Goal: Manage account settings

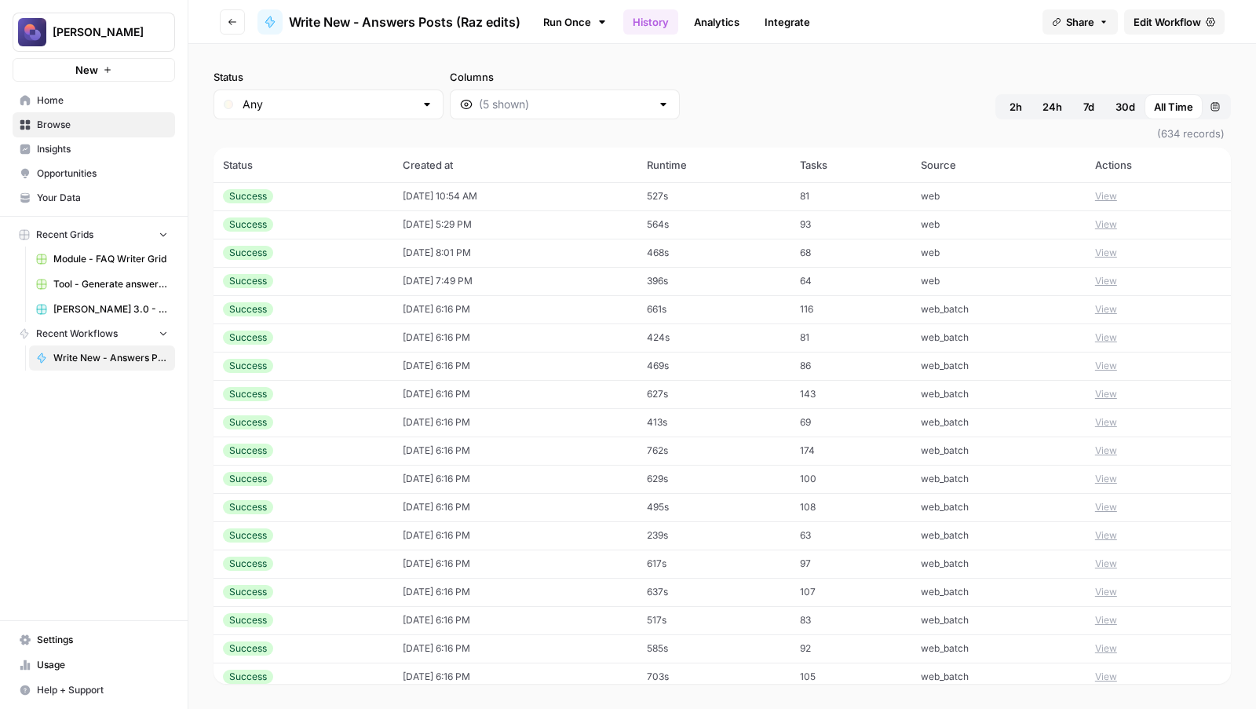
click at [100, 106] on span "Home" at bounding box center [102, 100] width 131 height 14
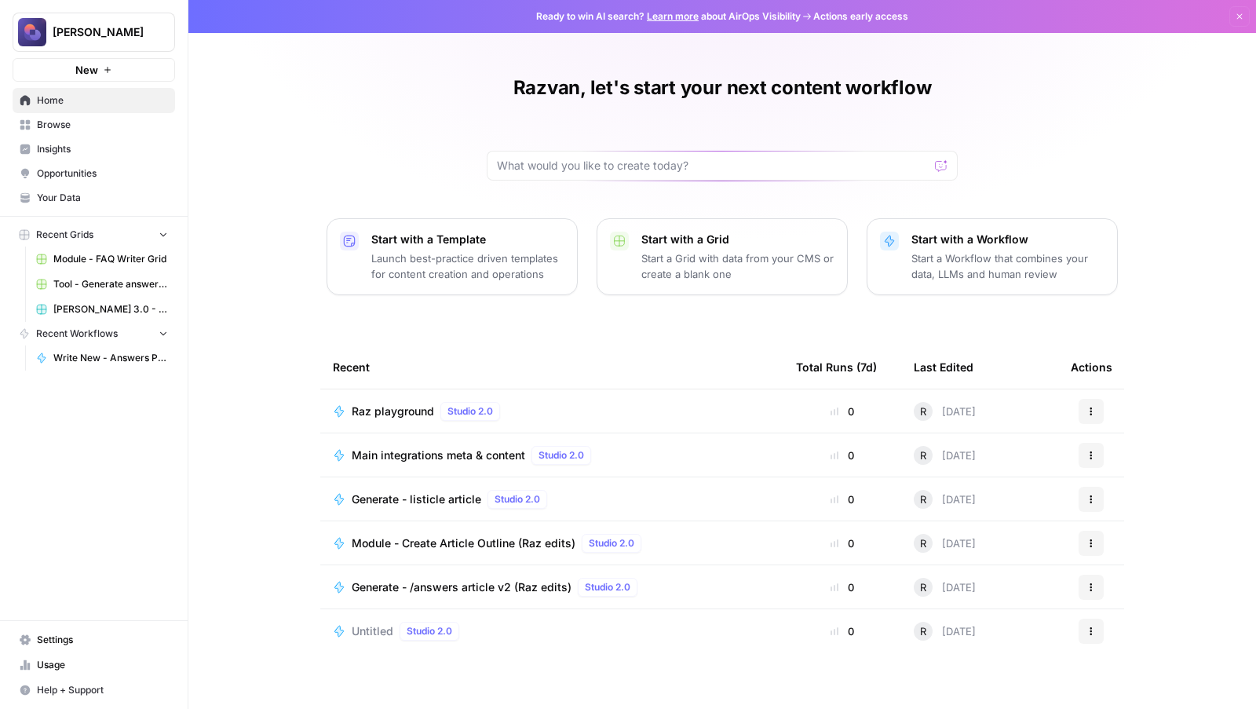
click at [52, 658] on span "Usage" at bounding box center [102, 665] width 131 height 14
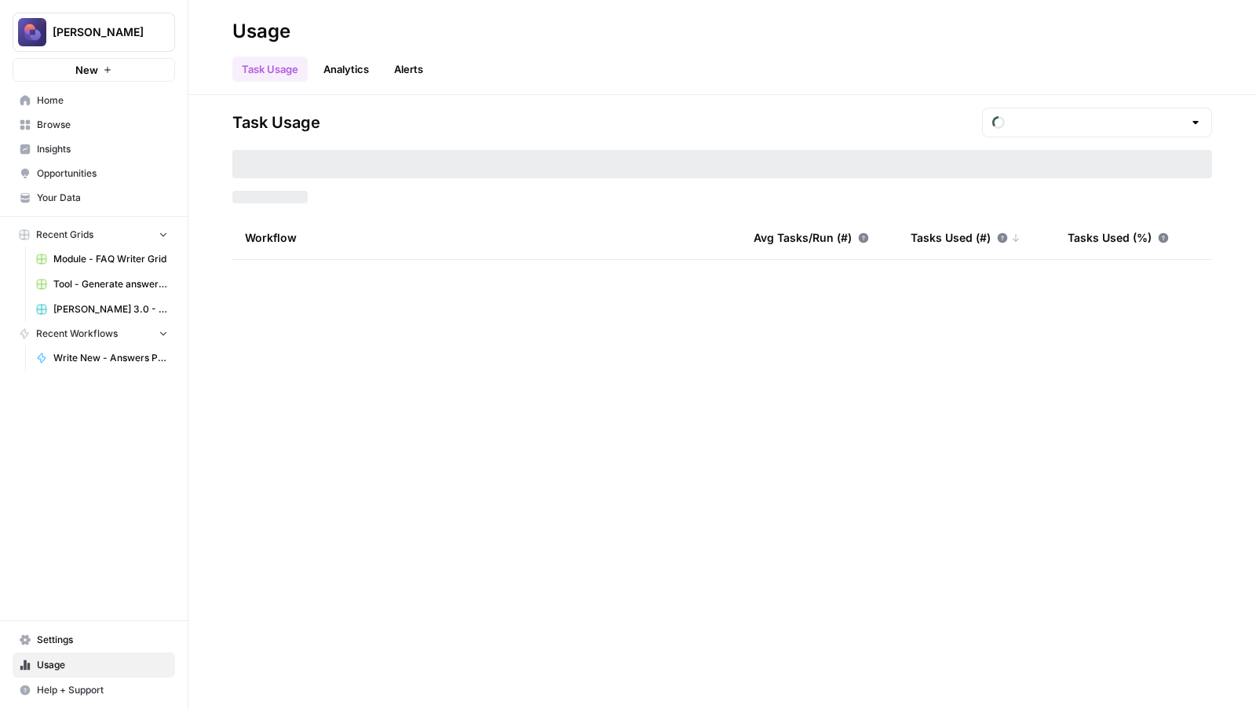
type input "September Tasks"
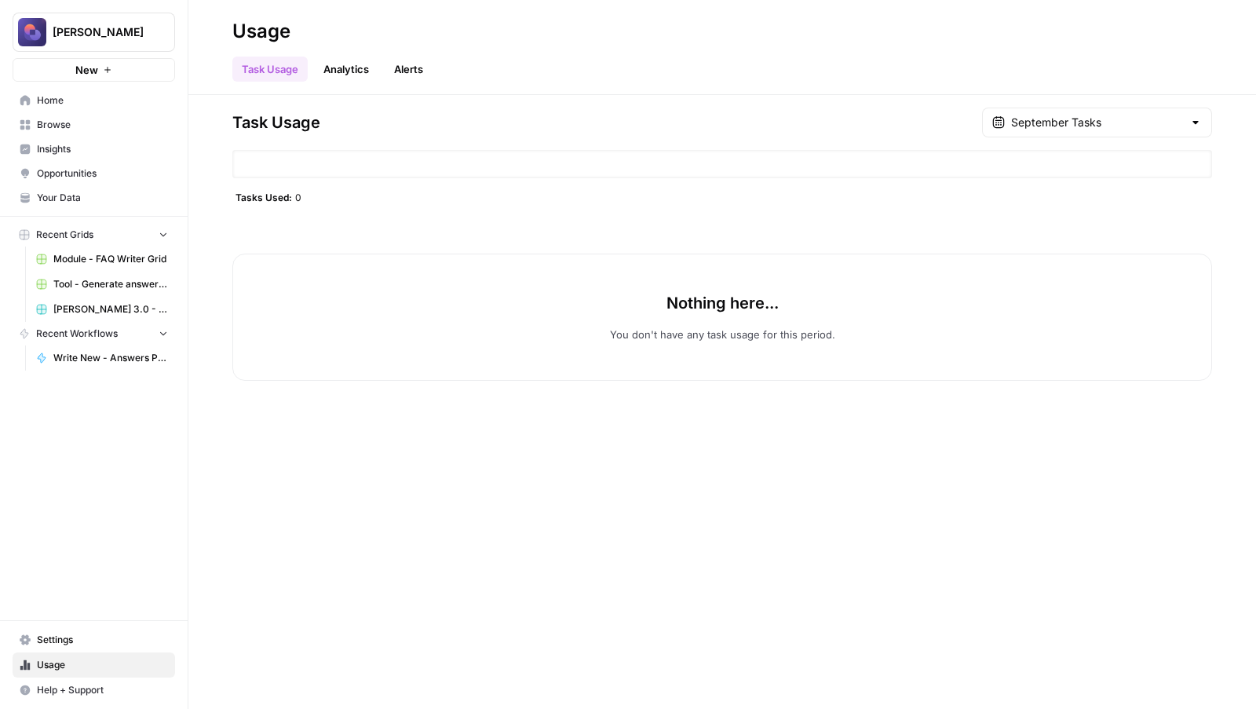
click at [46, 644] on span "Settings" at bounding box center [102, 640] width 131 height 14
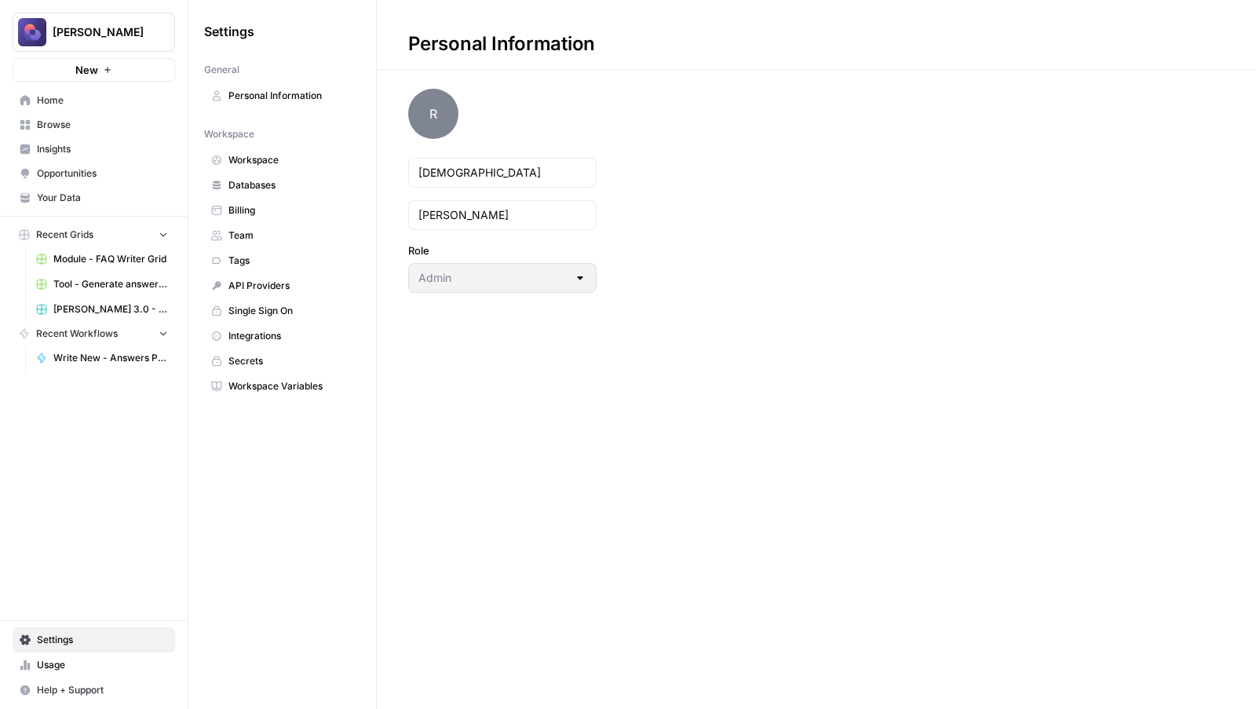
click at [295, 200] on link "Billing" at bounding box center [282, 210] width 156 height 25
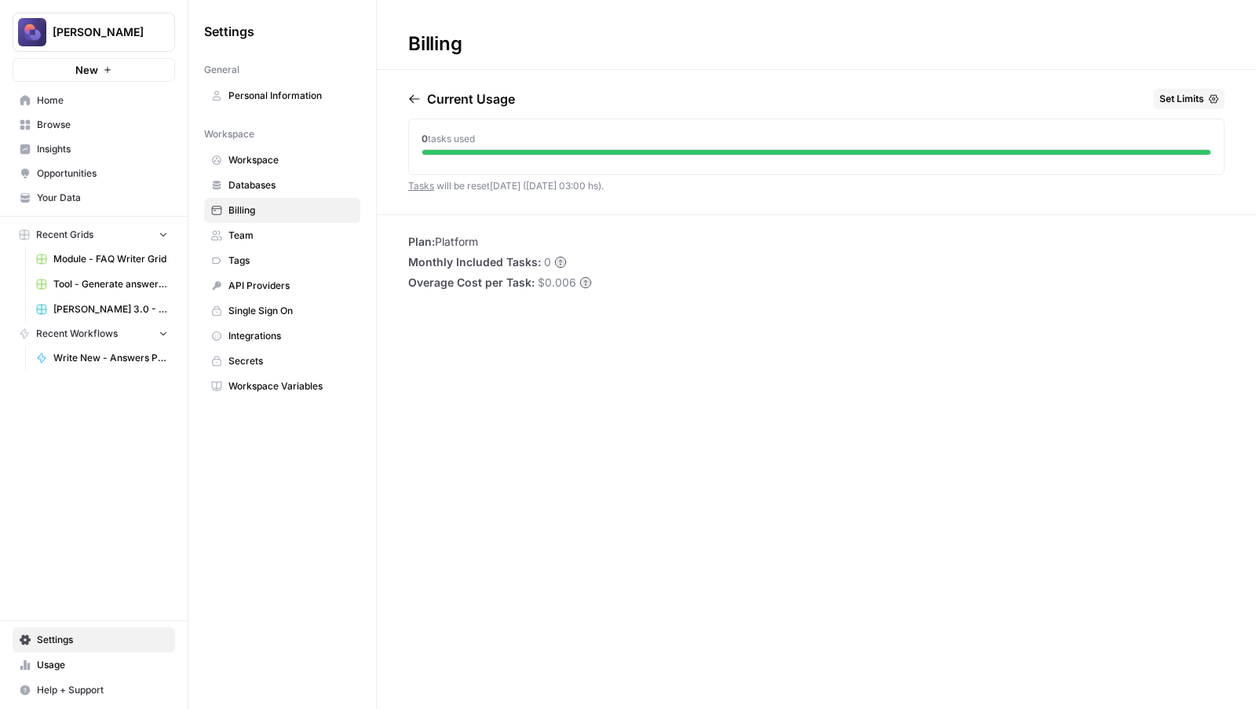
click at [297, 283] on span "API Providers" at bounding box center [290, 286] width 125 height 14
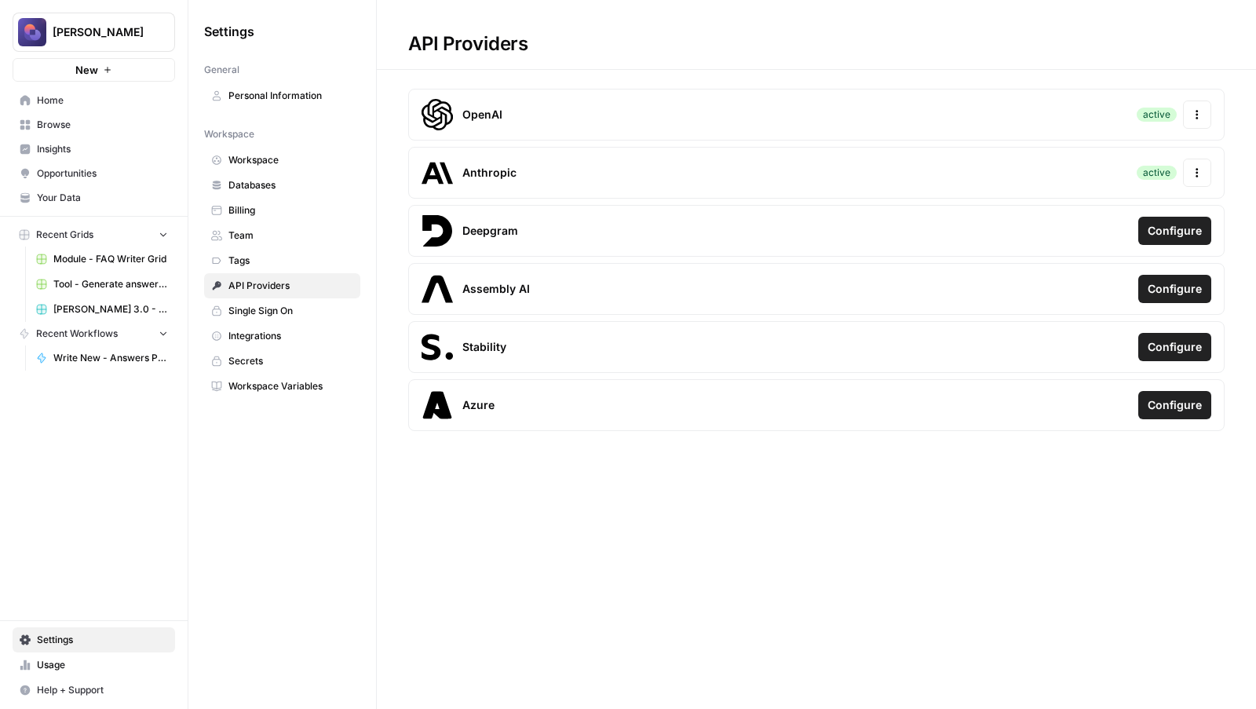
click at [1200, 115] on icon "button" at bounding box center [1196, 114] width 11 height 11
click at [1153, 147] on div "Update Credentials" at bounding box center [1093, 155] width 221 height 28
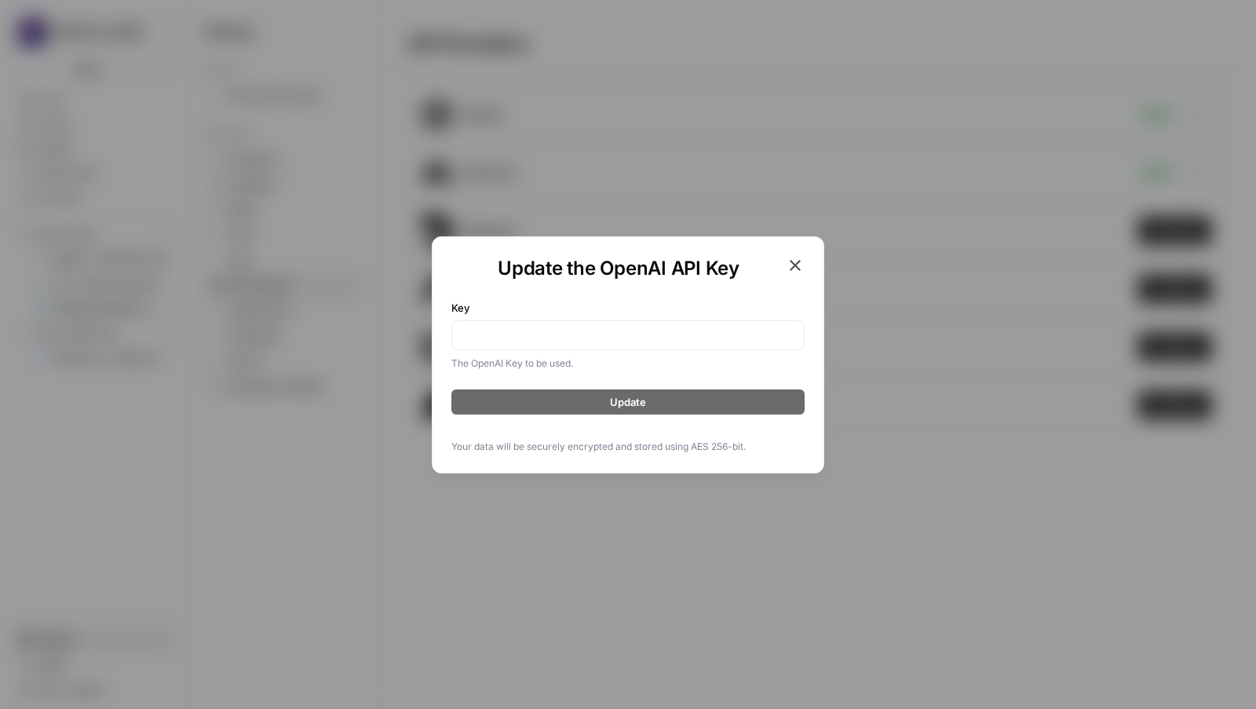
click at [795, 264] on icon "button" at bounding box center [794, 265] width 11 height 11
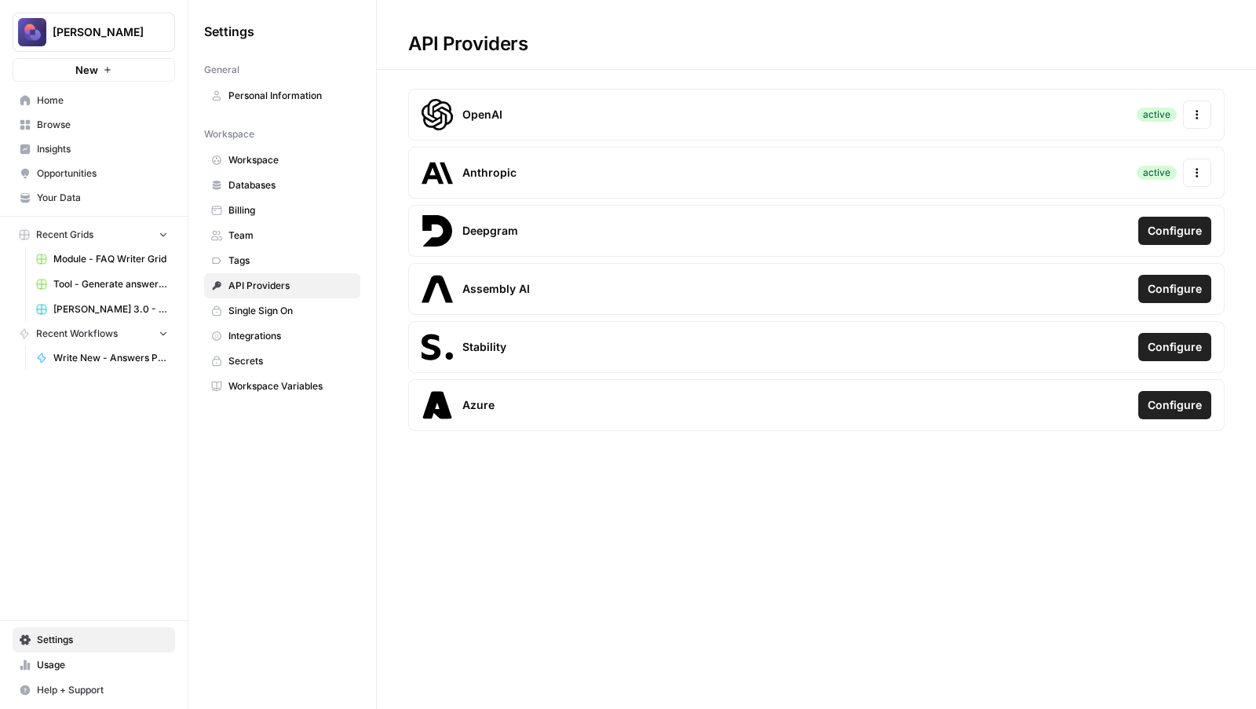
click at [985, 125] on div "OpenAI active Actions" at bounding box center [816, 115] width 816 height 52
click at [103, 93] on span "Home" at bounding box center [102, 100] width 131 height 14
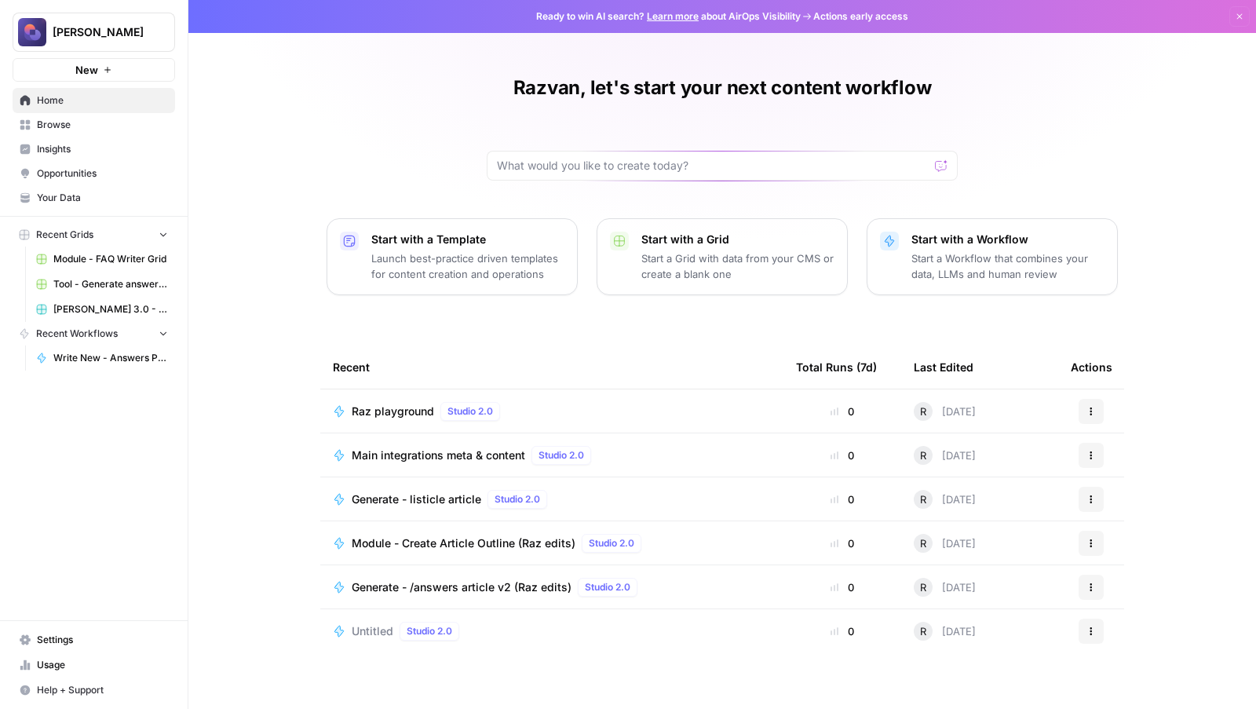
click at [64, 659] on span "Usage" at bounding box center [102, 665] width 131 height 14
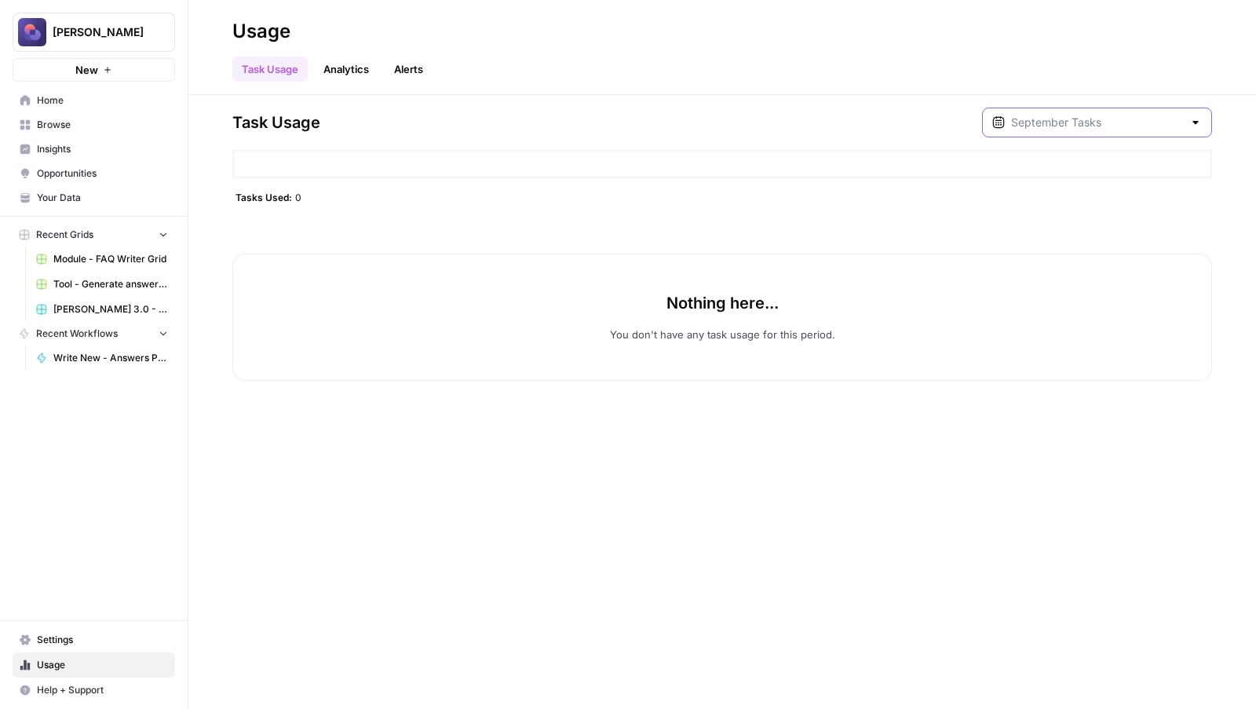
click at [1143, 119] on input "text" at bounding box center [1097, 123] width 172 height 16
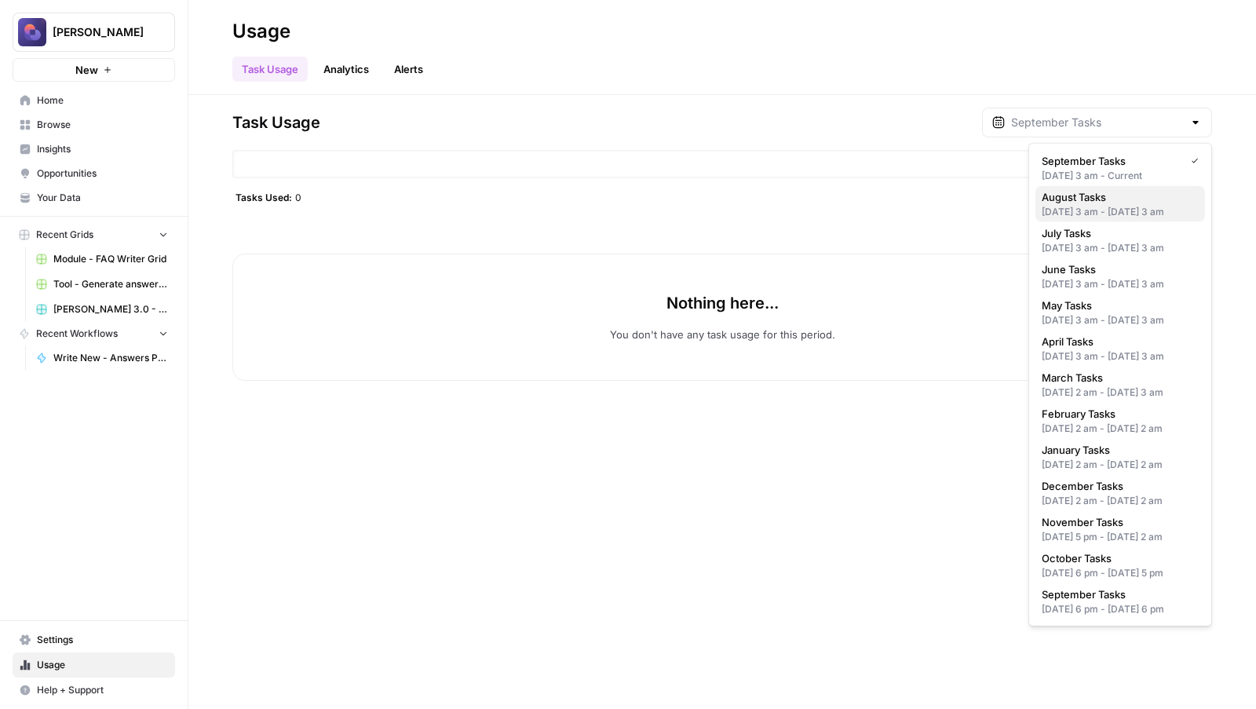
click at [1122, 194] on span "August Tasks" at bounding box center [1116, 197] width 151 height 16
type input "August Tasks"
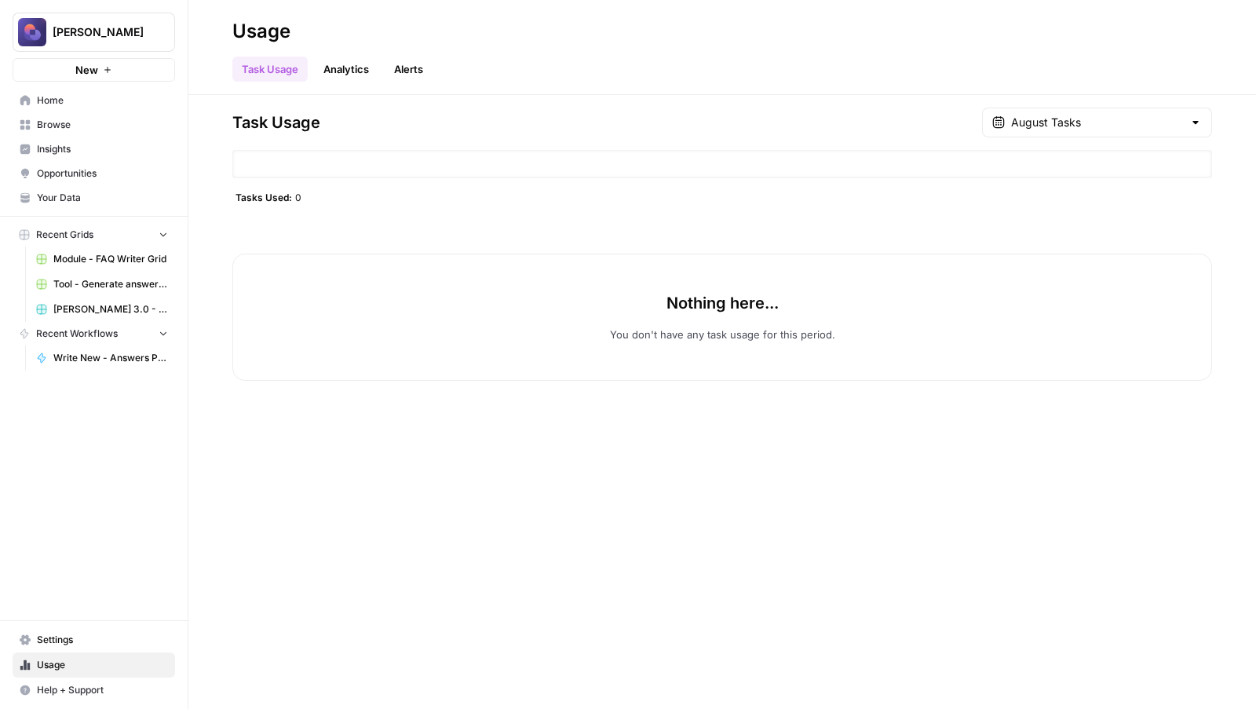
click at [1126, 134] on div "August Tasks" at bounding box center [1097, 123] width 230 height 30
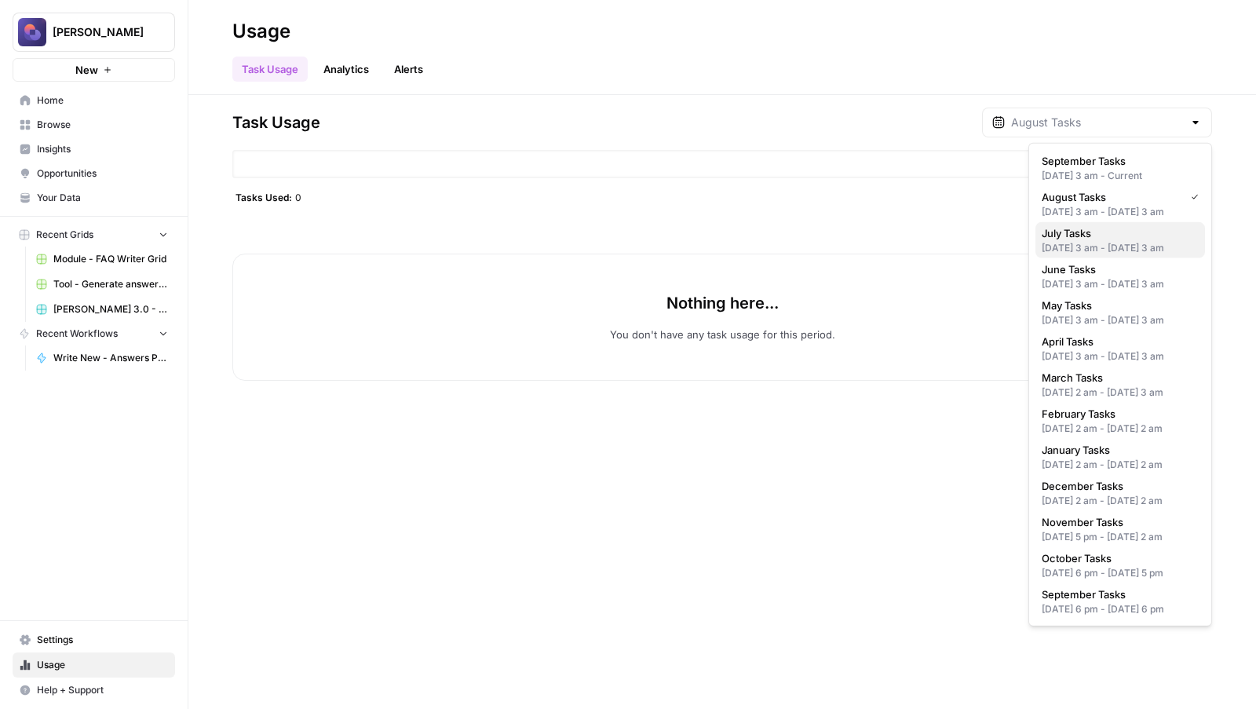
click at [1105, 255] on div "[DATE] 3 am - [DATE] 3 am" at bounding box center [1119, 248] width 157 height 14
type input "July Tasks"
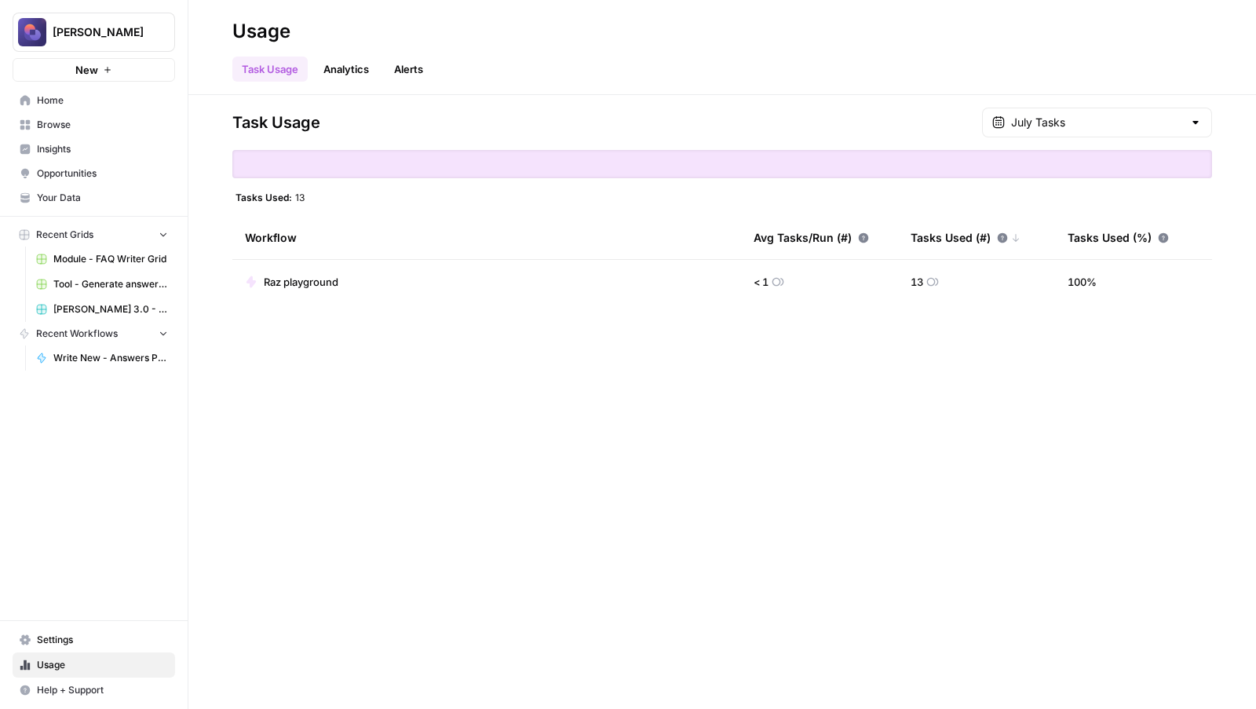
click at [1133, 113] on div "July Tasks" at bounding box center [1097, 123] width 230 height 30
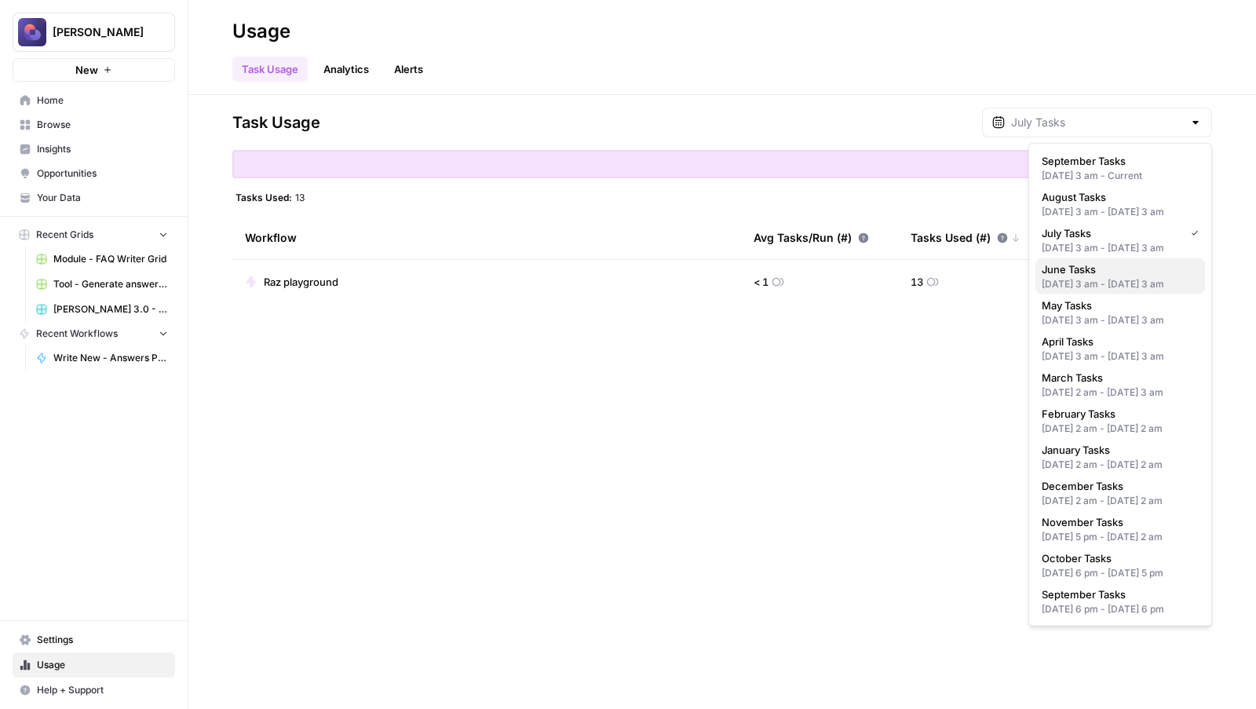
click at [1111, 291] on div "[DATE] 3 am - [DATE] 3 am" at bounding box center [1119, 284] width 157 height 14
type input "June Tasks"
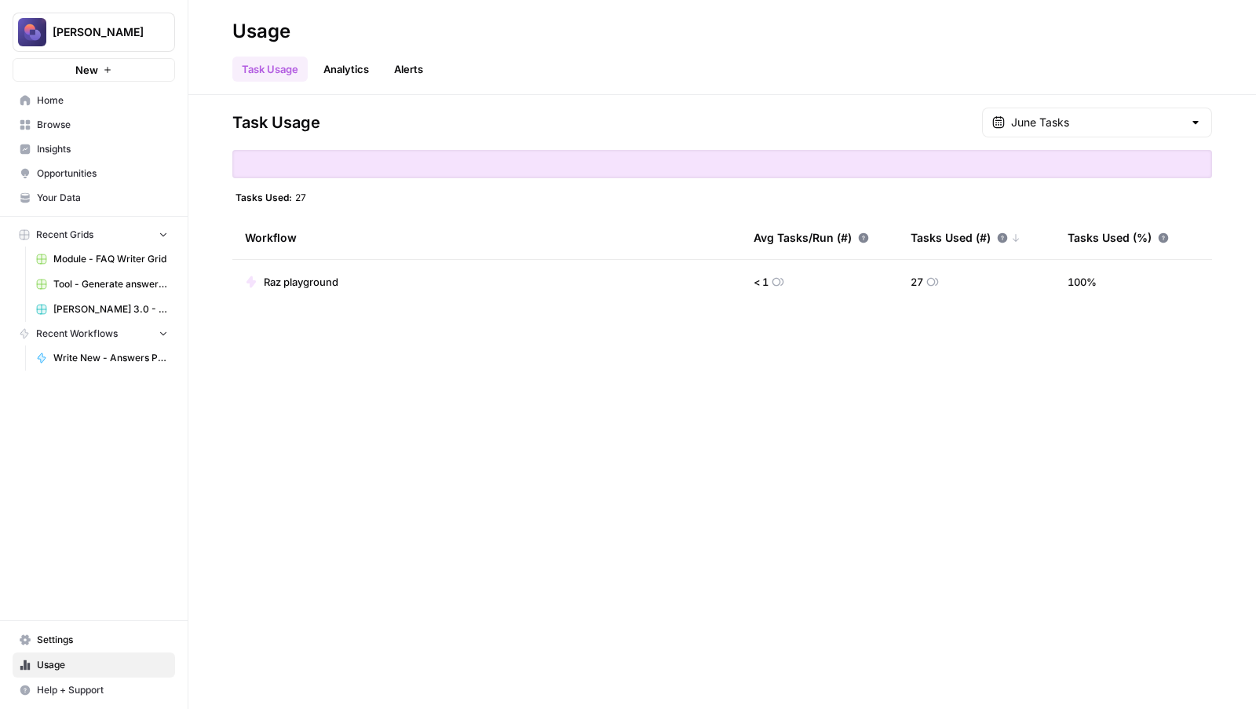
click at [82, 631] on link "Settings" at bounding box center [94, 639] width 162 height 25
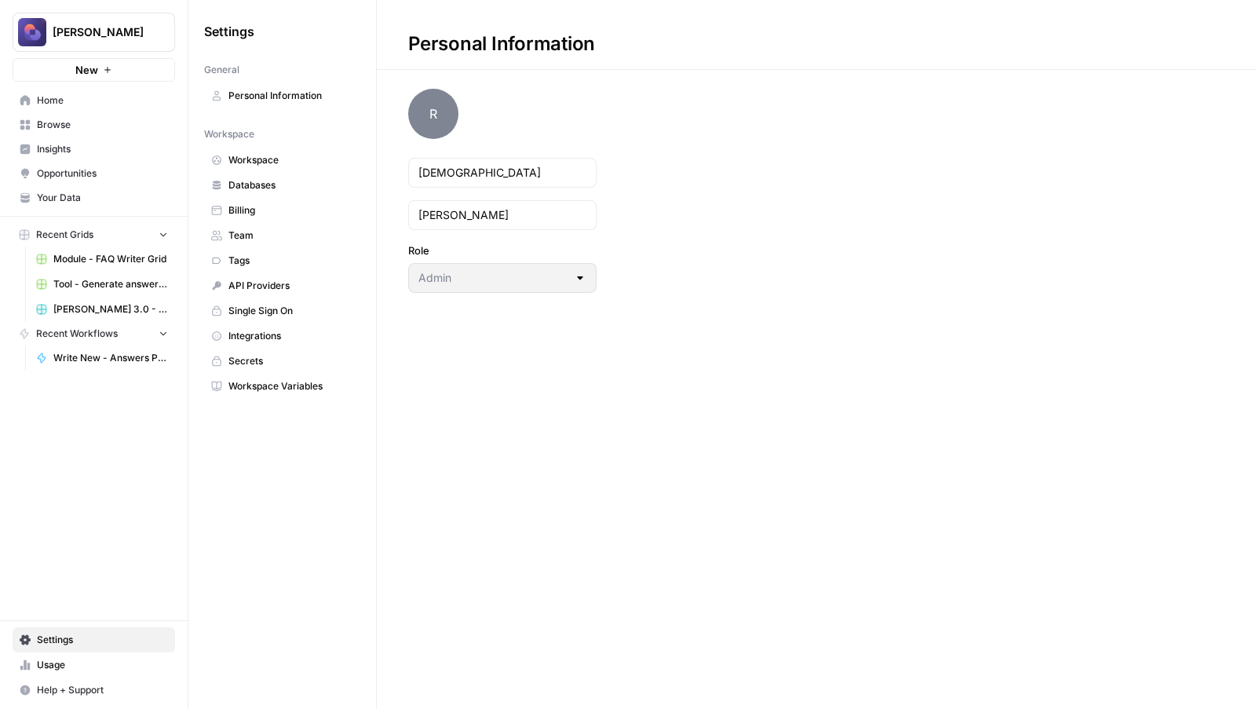
click at [256, 204] on span "Billing" at bounding box center [290, 210] width 125 height 14
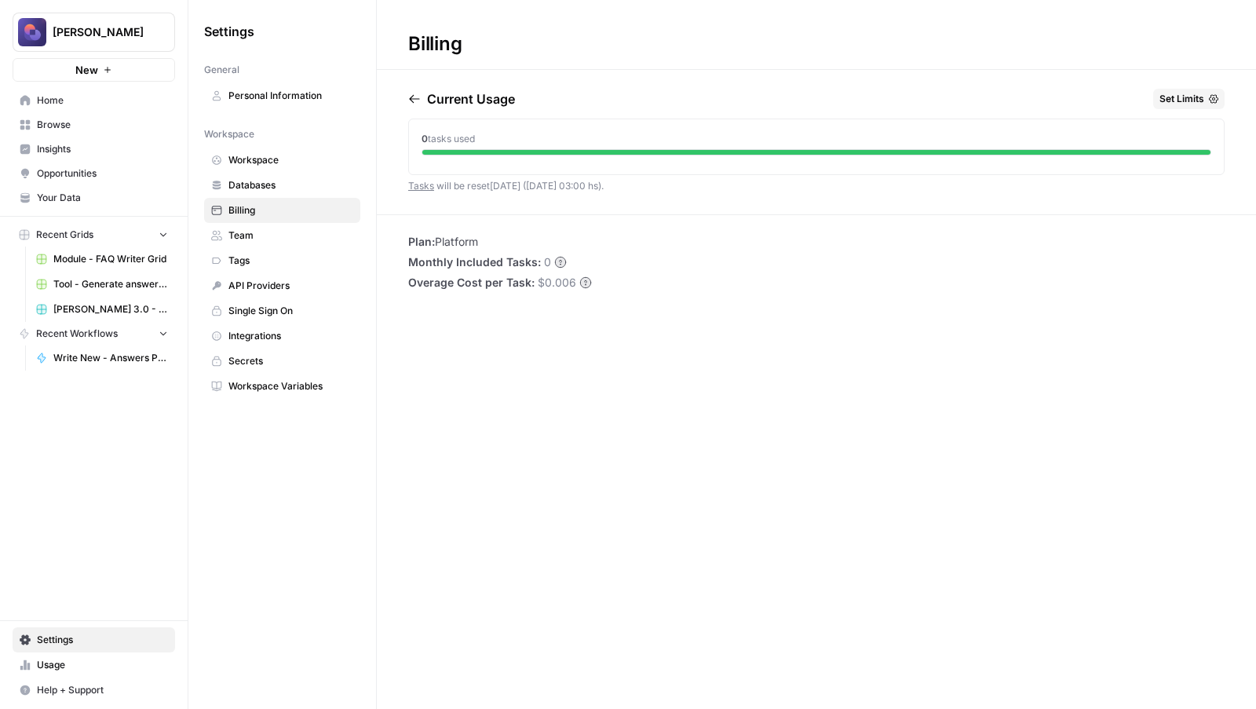
click at [415, 94] on icon "button" at bounding box center [414, 99] width 13 height 13
click at [415, 100] on icon "button" at bounding box center [414, 99] width 13 height 13
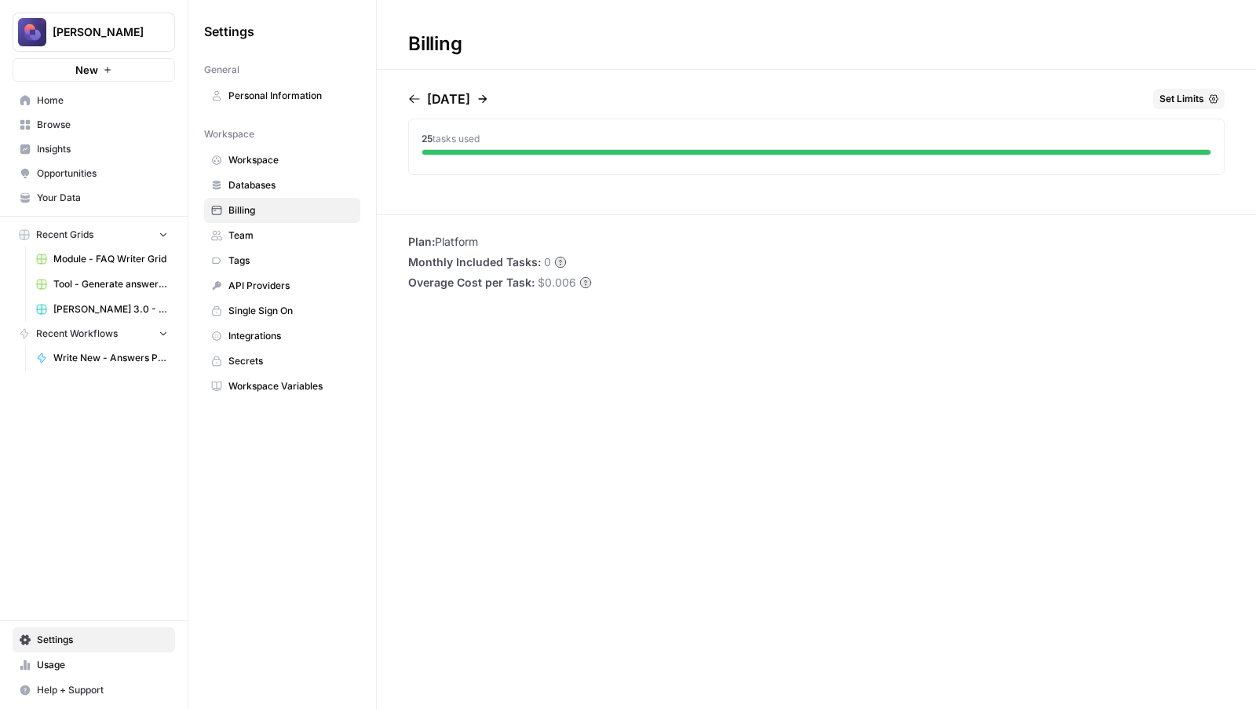
click at [415, 100] on icon "button" at bounding box center [414, 99] width 13 height 13
click at [421, 100] on button "button" at bounding box center [417, 99] width 19 height 13
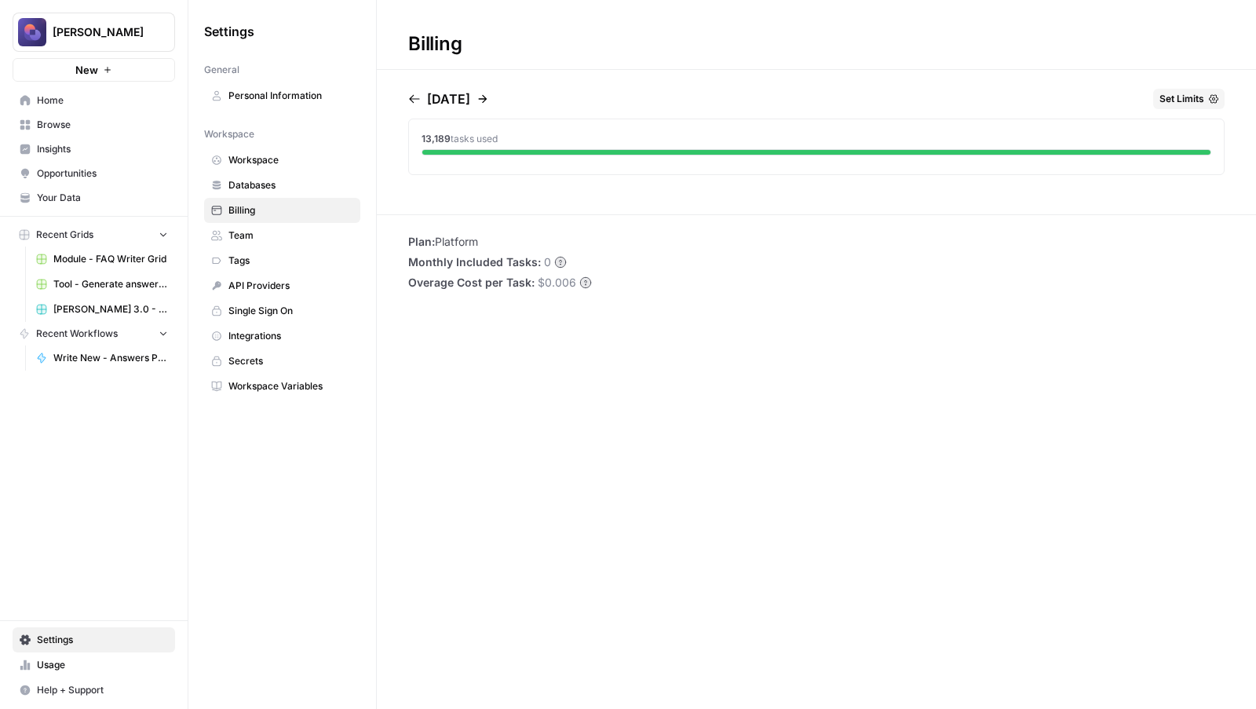
click at [421, 100] on button "button" at bounding box center [417, 99] width 19 height 13
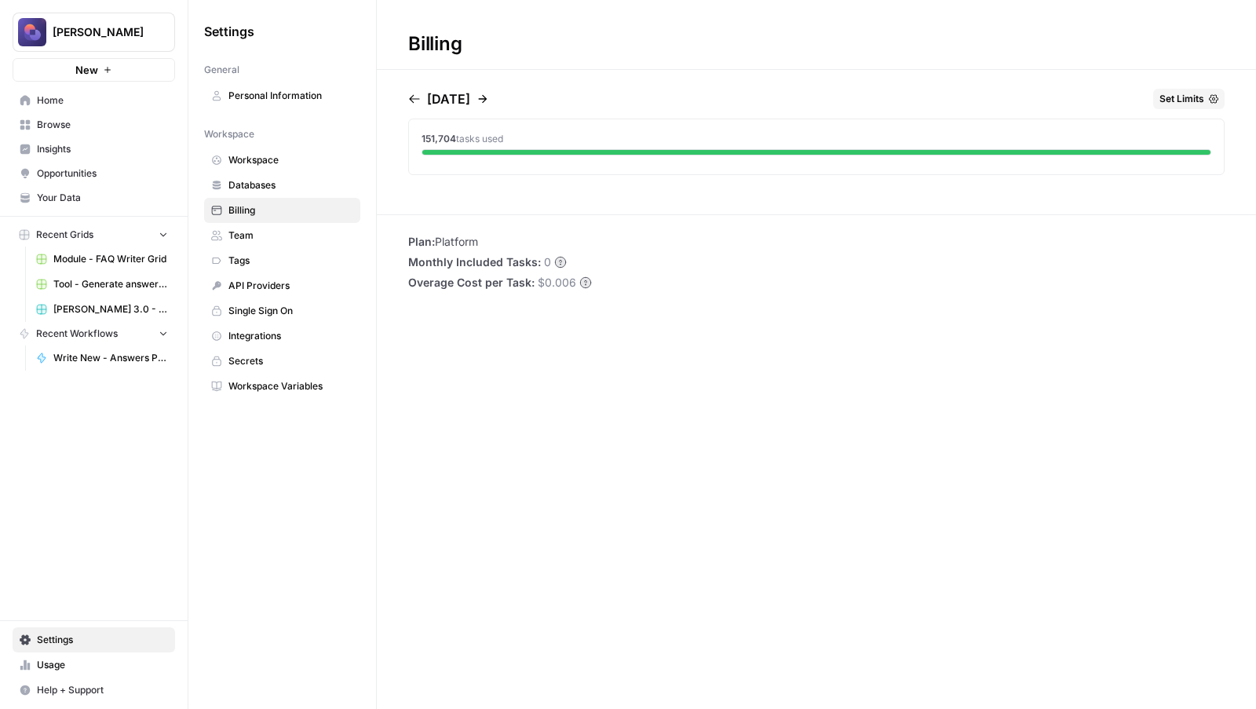
click at [489, 101] on icon "button" at bounding box center [482, 99] width 13 height 13
